Goal: Task Accomplishment & Management: Manage account settings

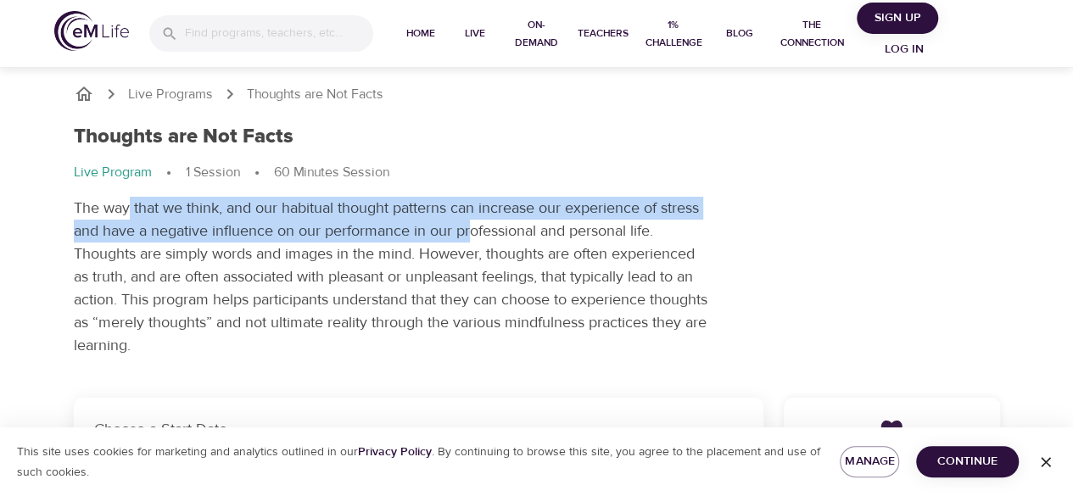
drag, startPoint x: 180, startPoint y: 203, endPoint x: 510, endPoint y: 240, distance: 332.1
click at [494, 242] on p "The way that we think, and our habitual thought patterns can increase our exper…" at bounding box center [392, 277] width 636 height 160
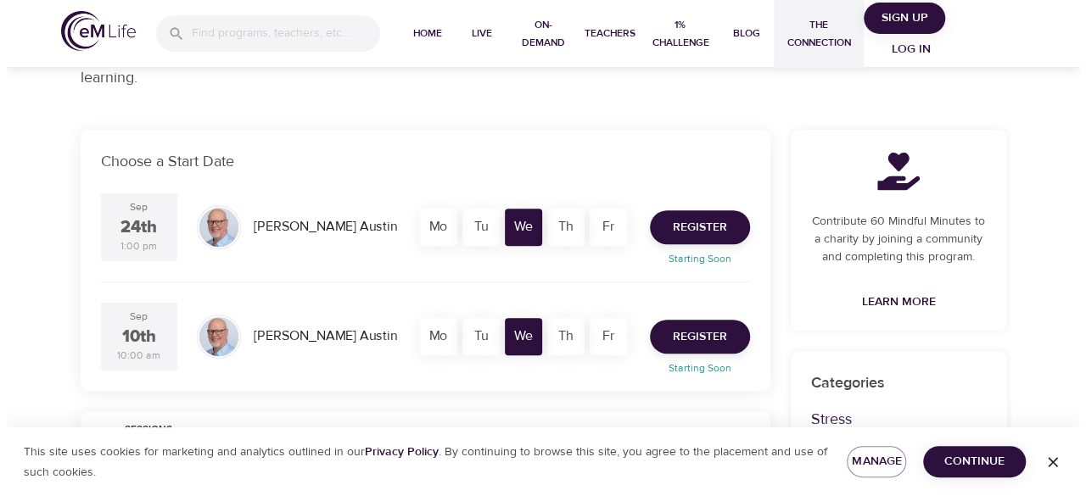
scroll to position [266, 0]
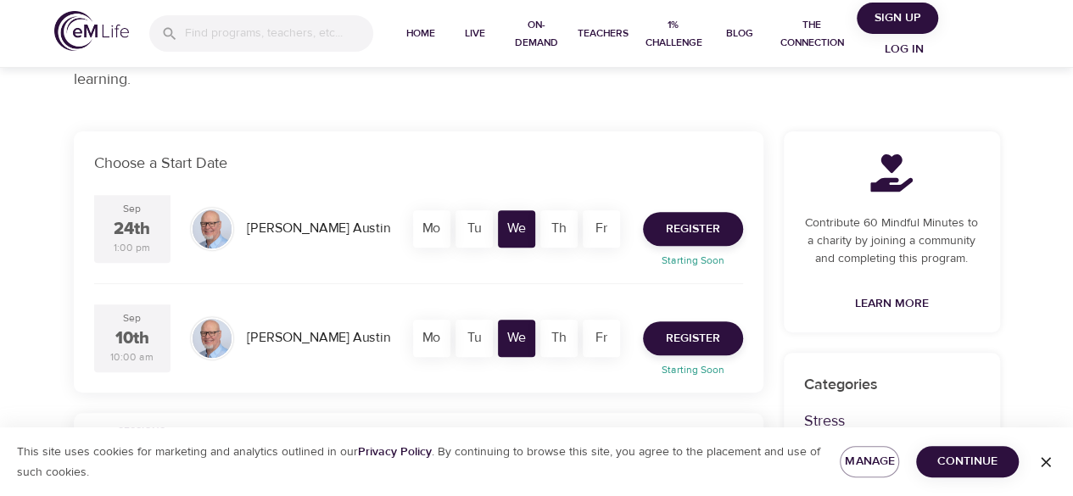
click at [528, 52] on span "Log in" at bounding box center [904, 49] width 68 height 21
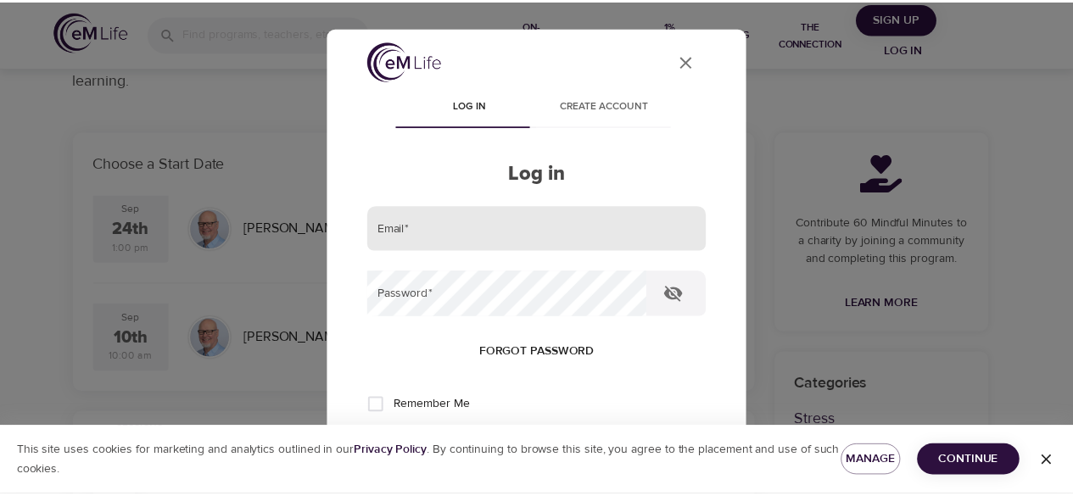
scroll to position [0, 0]
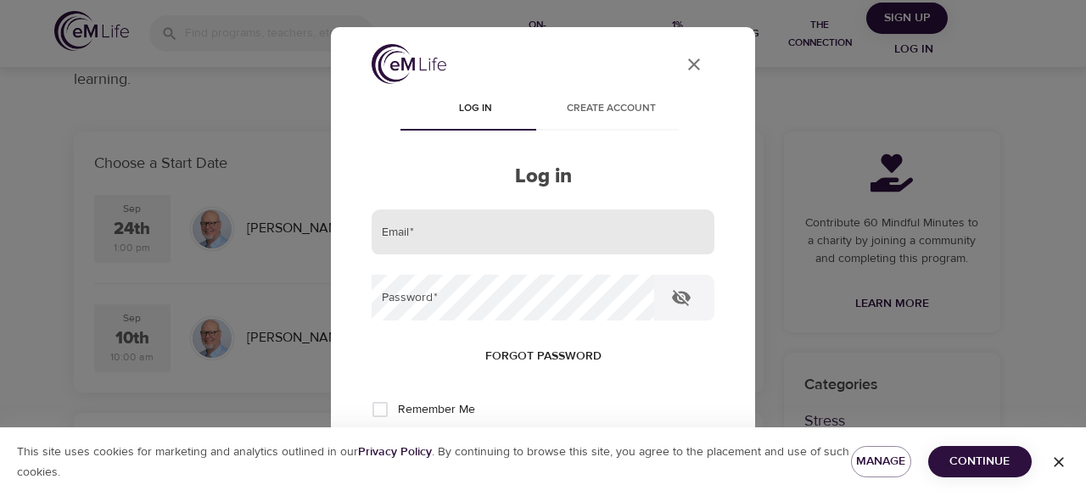
click at [509, 240] on input "email" at bounding box center [543, 233] width 343 height 46
type input "[EMAIL_ADDRESS][DOMAIN_NAME]"
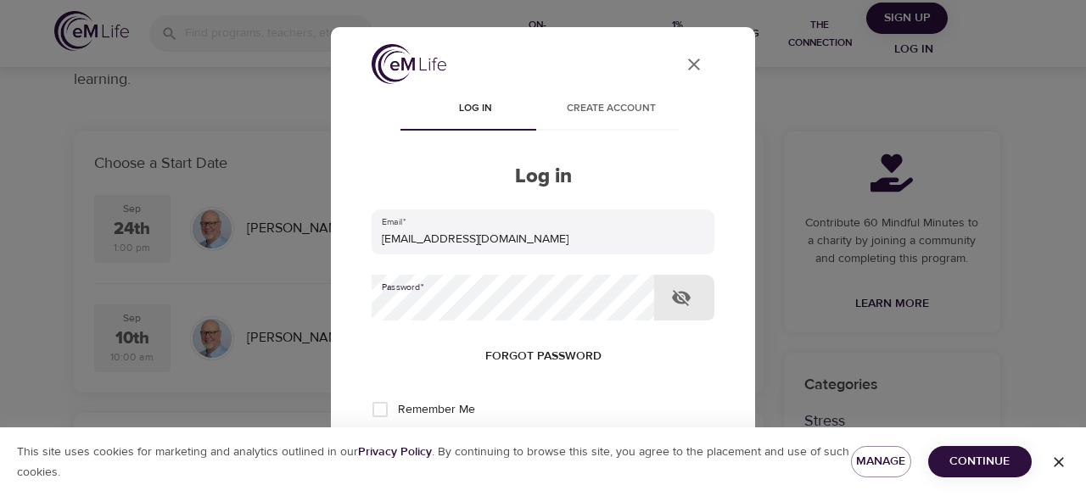
click at [528, 347] on span "Forgot password" at bounding box center [543, 356] width 116 height 21
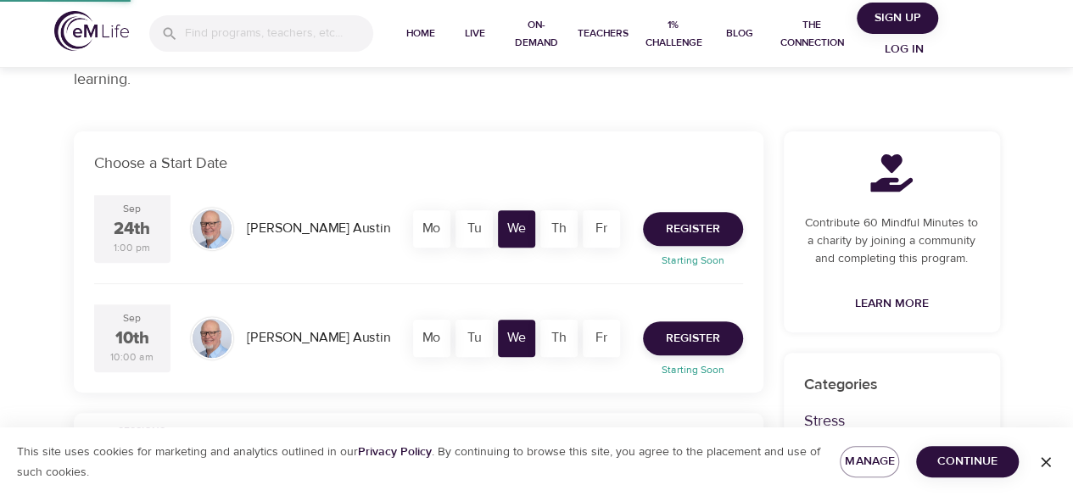
scroll to position [39, 0]
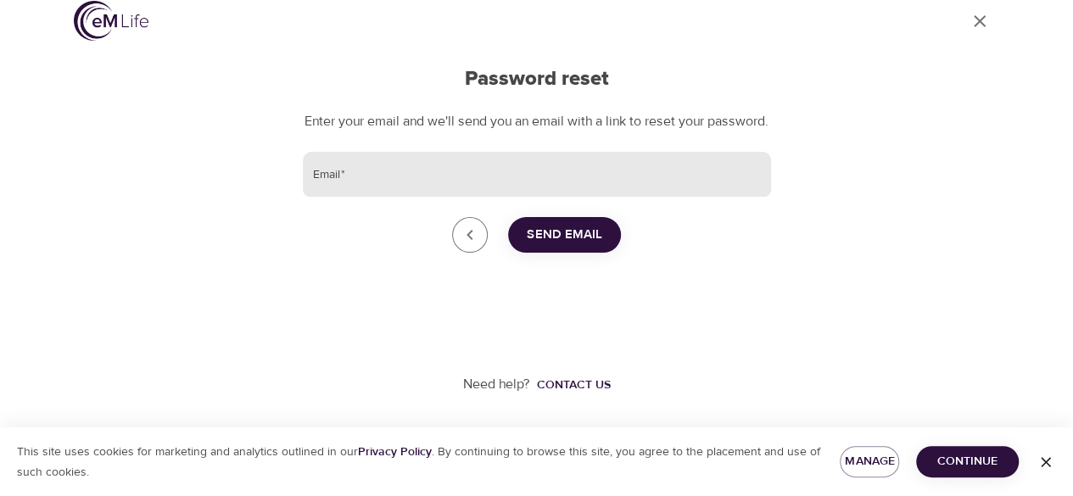
click at [528, 186] on input "Email   *" at bounding box center [537, 175] width 468 height 46
type input "[EMAIL_ADDRESS][DOMAIN_NAME]"
click at [528, 237] on span "Send Email" at bounding box center [564, 235] width 75 height 22
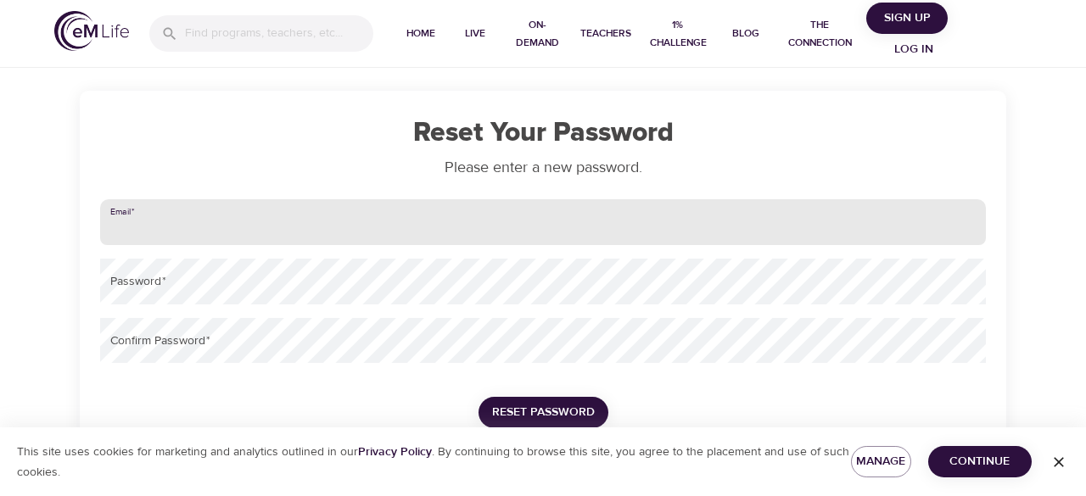
click at [425, 212] on input "email" at bounding box center [543, 222] width 886 height 46
type input "[EMAIL_ADDRESS][DOMAIN_NAME]"
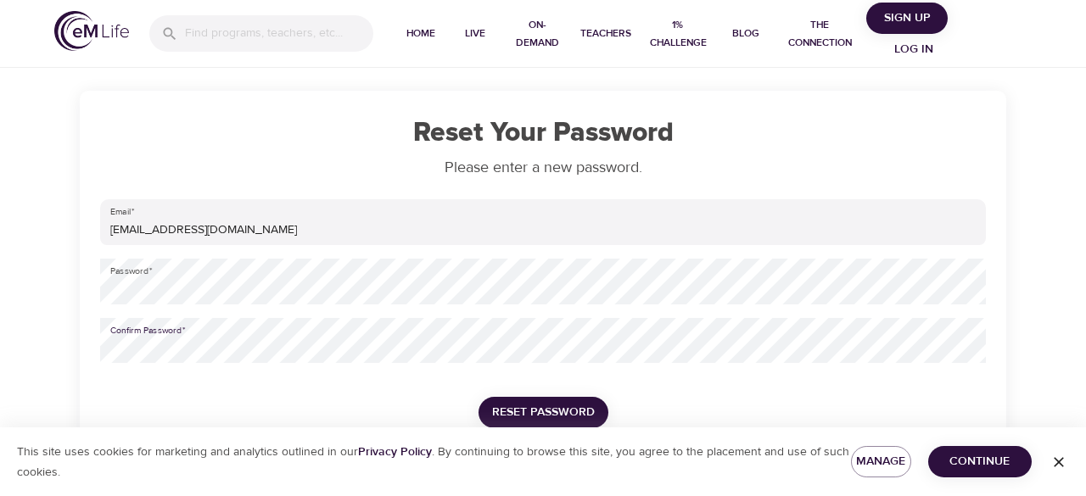
click at [502, 422] on span "Reset Password" at bounding box center [543, 412] width 103 height 21
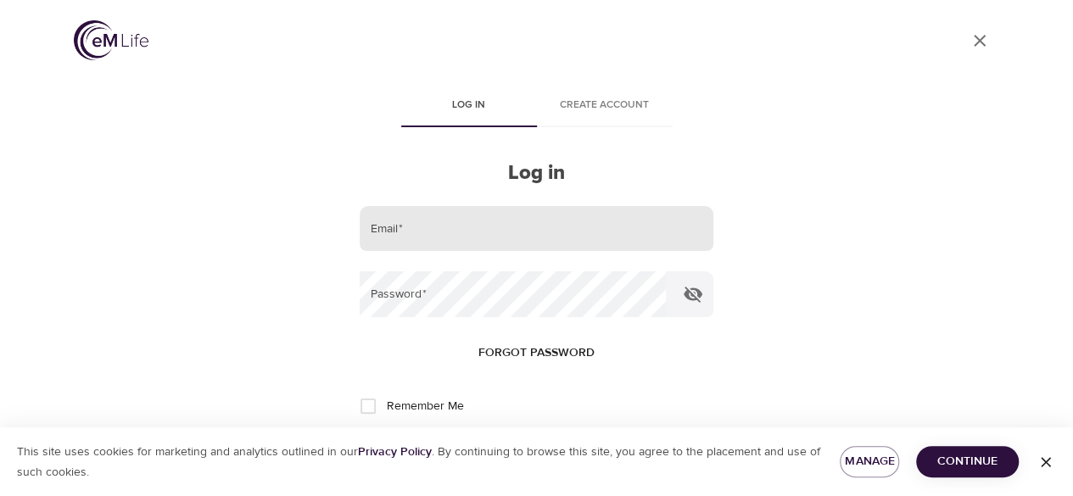
click at [521, 230] on input "email" at bounding box center [536, 229] width 353 height 46
type input "[EMAIL_ADDRESS][DOMAIN_NAME]"
click at [495, 444] on button "Log in" at bounding box center [536, 462] width 83 height 36
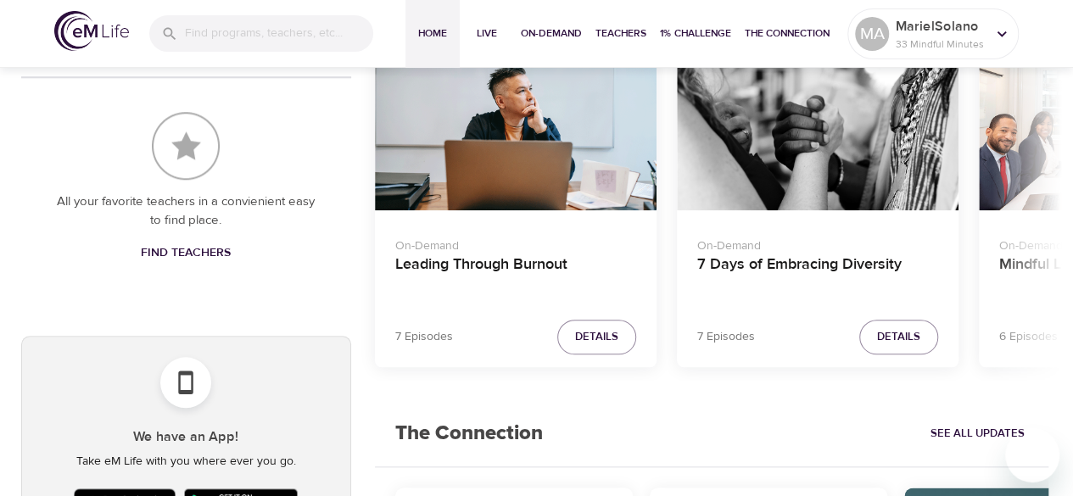
scroll to position [679, 0]
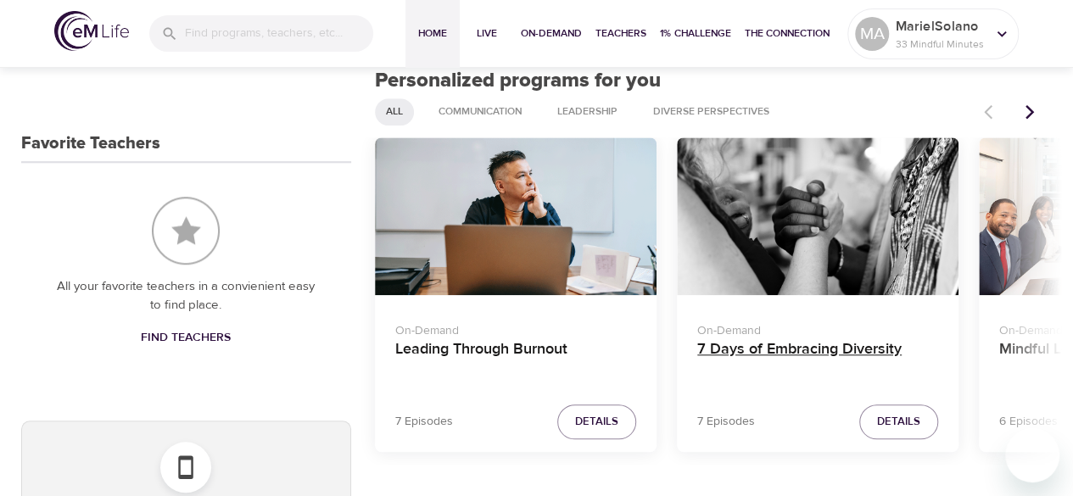
click at [801, 342] on h4 "7 Days of Embracing Diversity" at bounding box center [817, 360] width 241 height 41
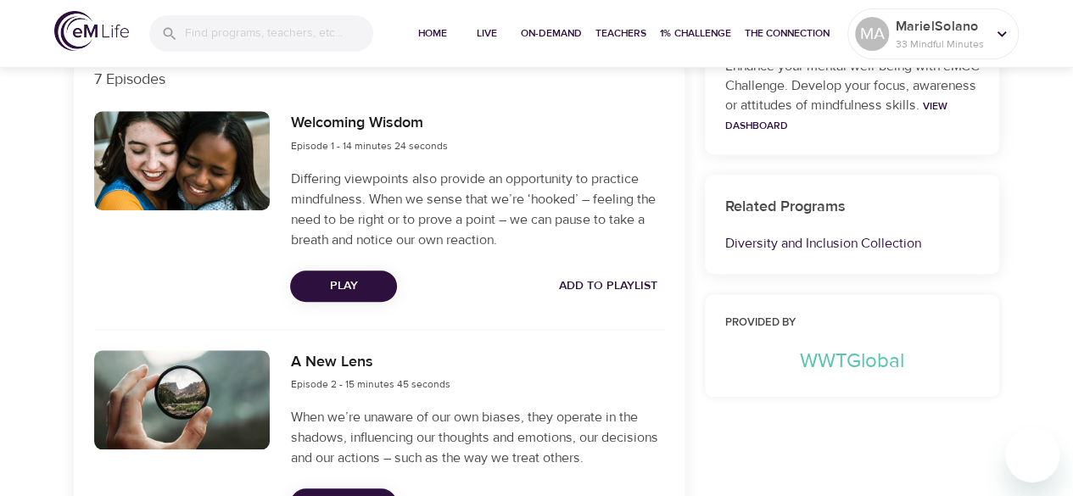
scroll to position [509, 0]
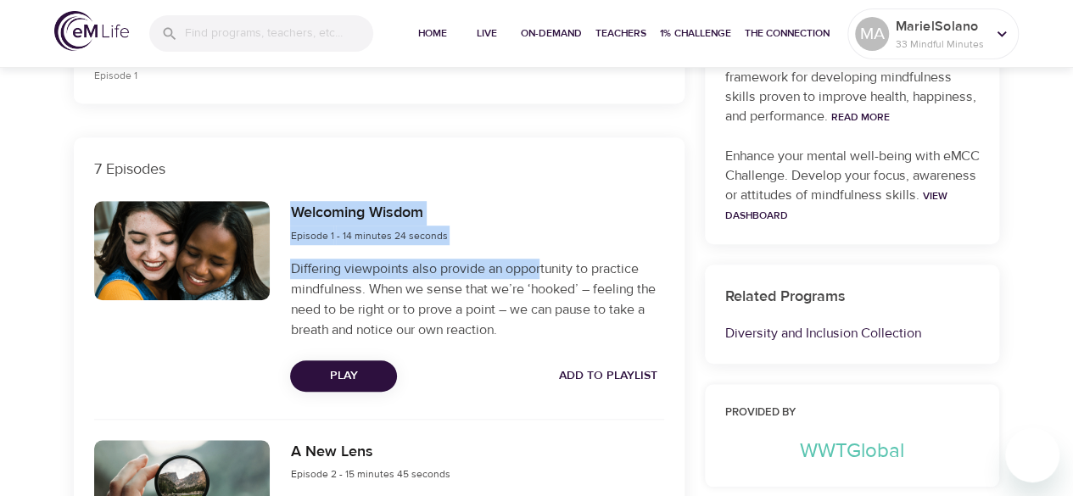
drag, startPoint x: 277, startPoint y: 204, endPoint x: 558, endPoint y: 266, distance: 288.2
click at [553, 263] on div "Welcoming Wisdom Episode 1 - 14 minutes 24 seconds Differing viewpoints also pr…" at bounding box center [379, 296] width 590 height 210
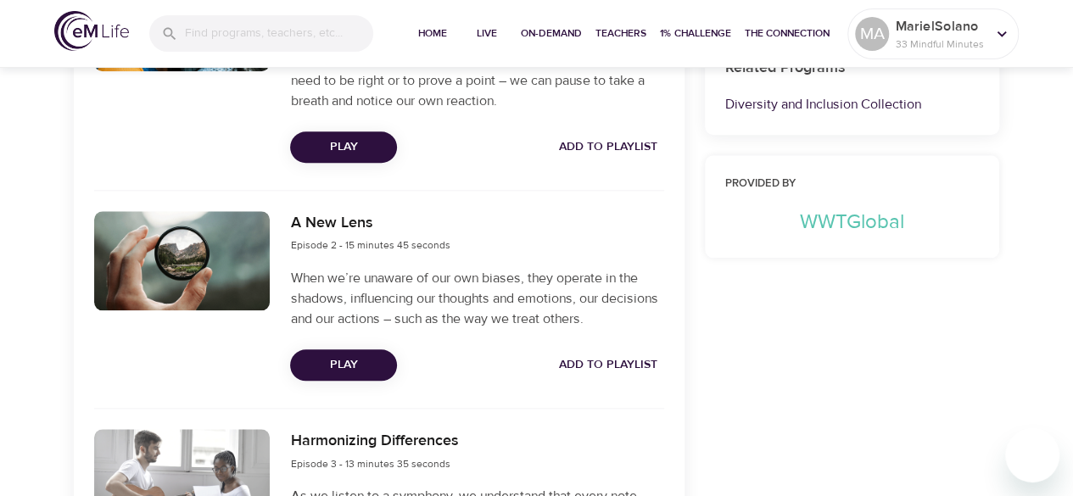
scroll to position [763, 0]
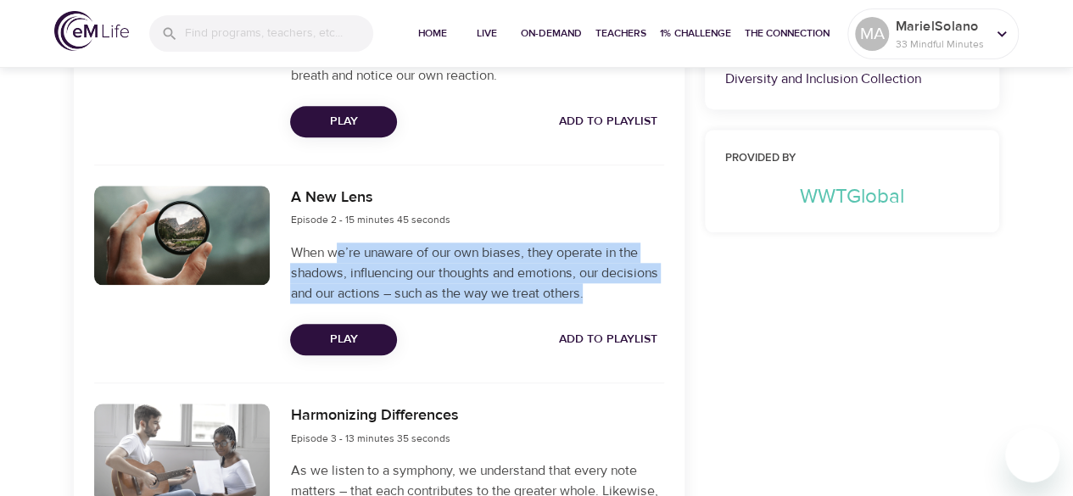
drag, startPoint x: 337, startPoint y: 255, endPoint x: 651, endPoint y: 300, distance: 317.9
click at [651, 300] on p "When we’re unaware of our own biases, they operate in the shadows, influencing …" at bounding box center [476, 273] width 373 height 61
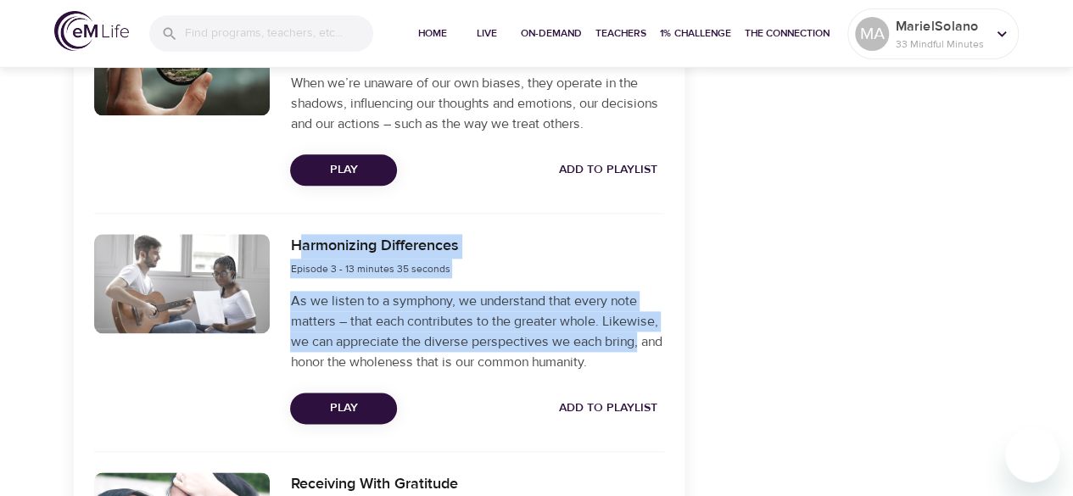
drag, startPoint x: 302, startPoint y: 247, endPoint x: 647, endPoint y: 346, distance: 359.2
click at [648, 345] on div "Harmonizing Differences Episode 3 - 13 minutes 35 seconds As we listen to a sym…" at bounding box center [477, 329] width 394 height 210
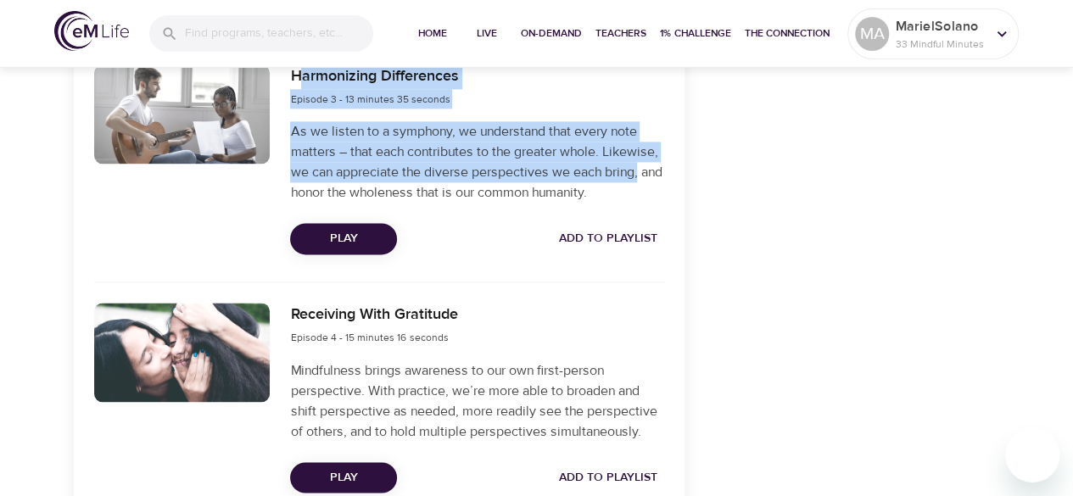
scroll to position [763, 0]
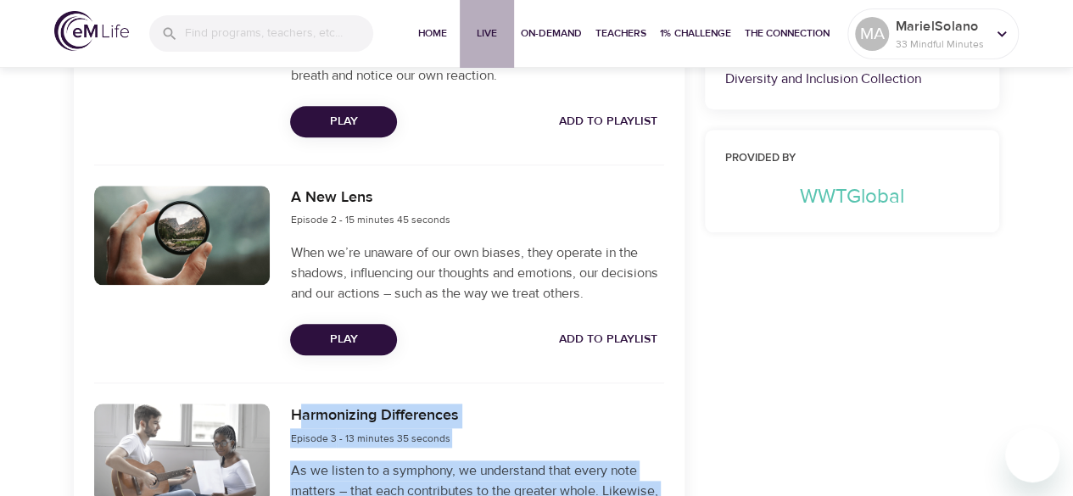
click at [499, 26] on span "Live" at bounding box center [487, 34] width 41 height 18
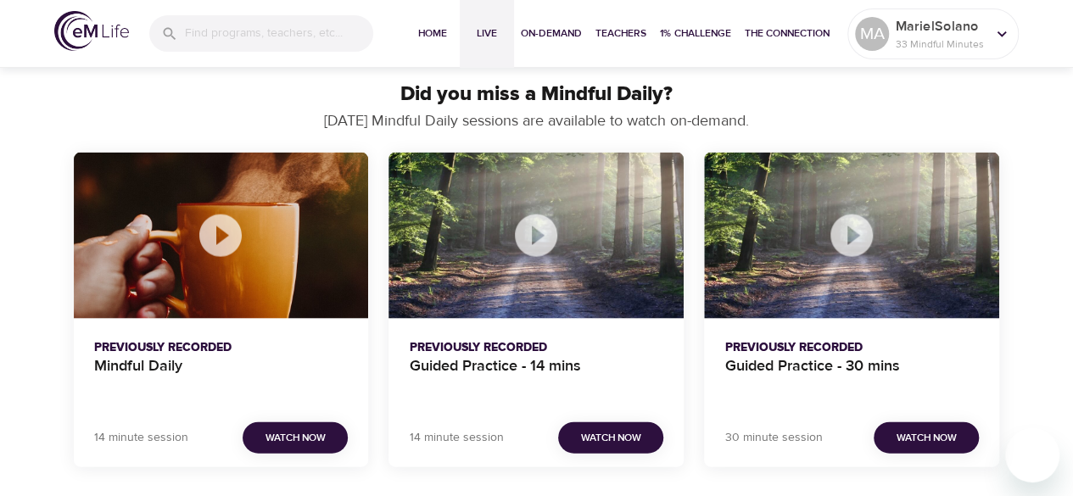
scroll to position [1612, 0]
